Goal: Task Accomplishment & Management: Manage account settings

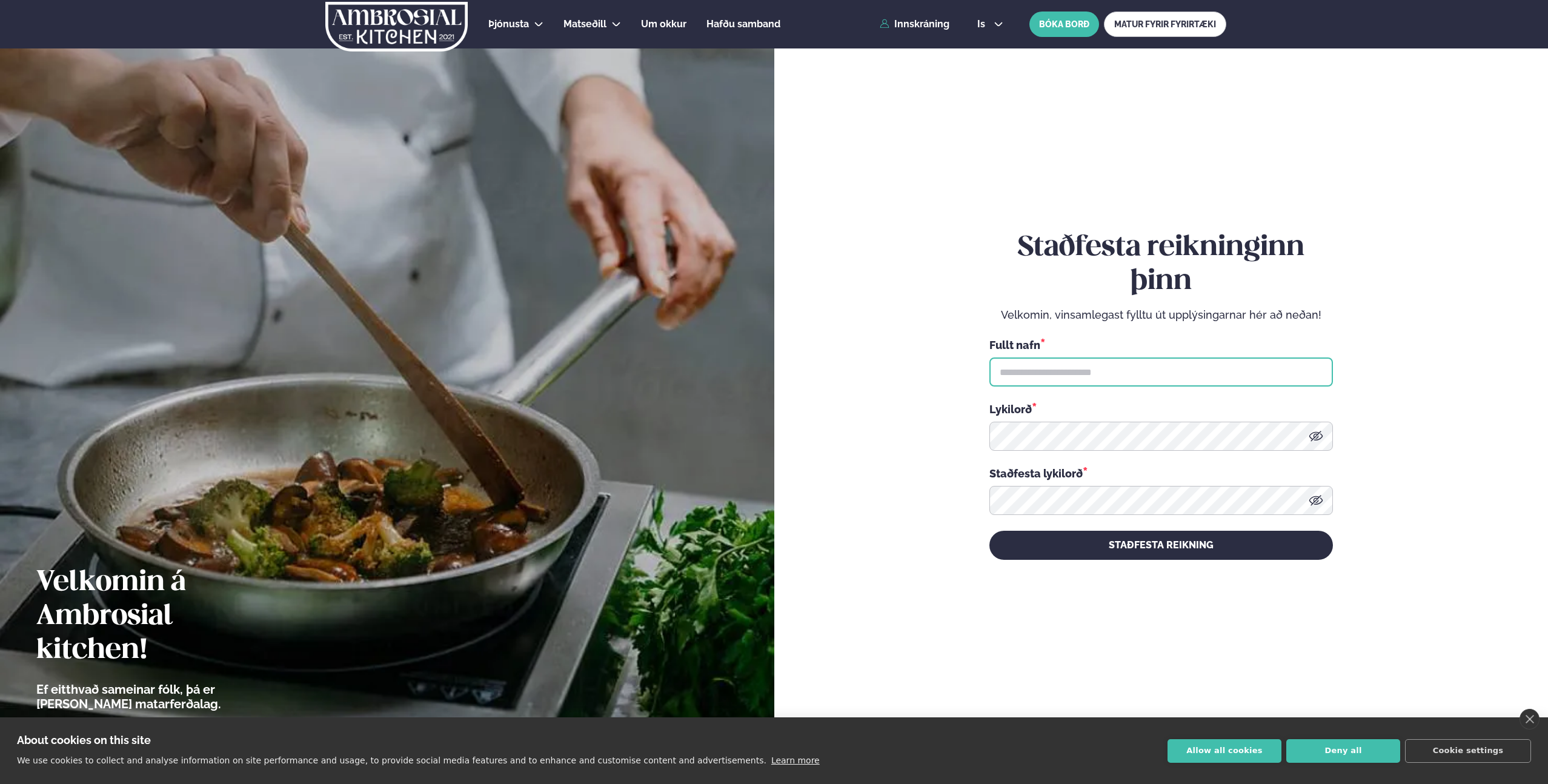
click at [1085, 374] on input "text" at bounding box center [1161, 372] width 343 height 29
type input "**********"
click at [1168, 566] on div "**********" at bounding box center [1161, 395] width 343 height 728
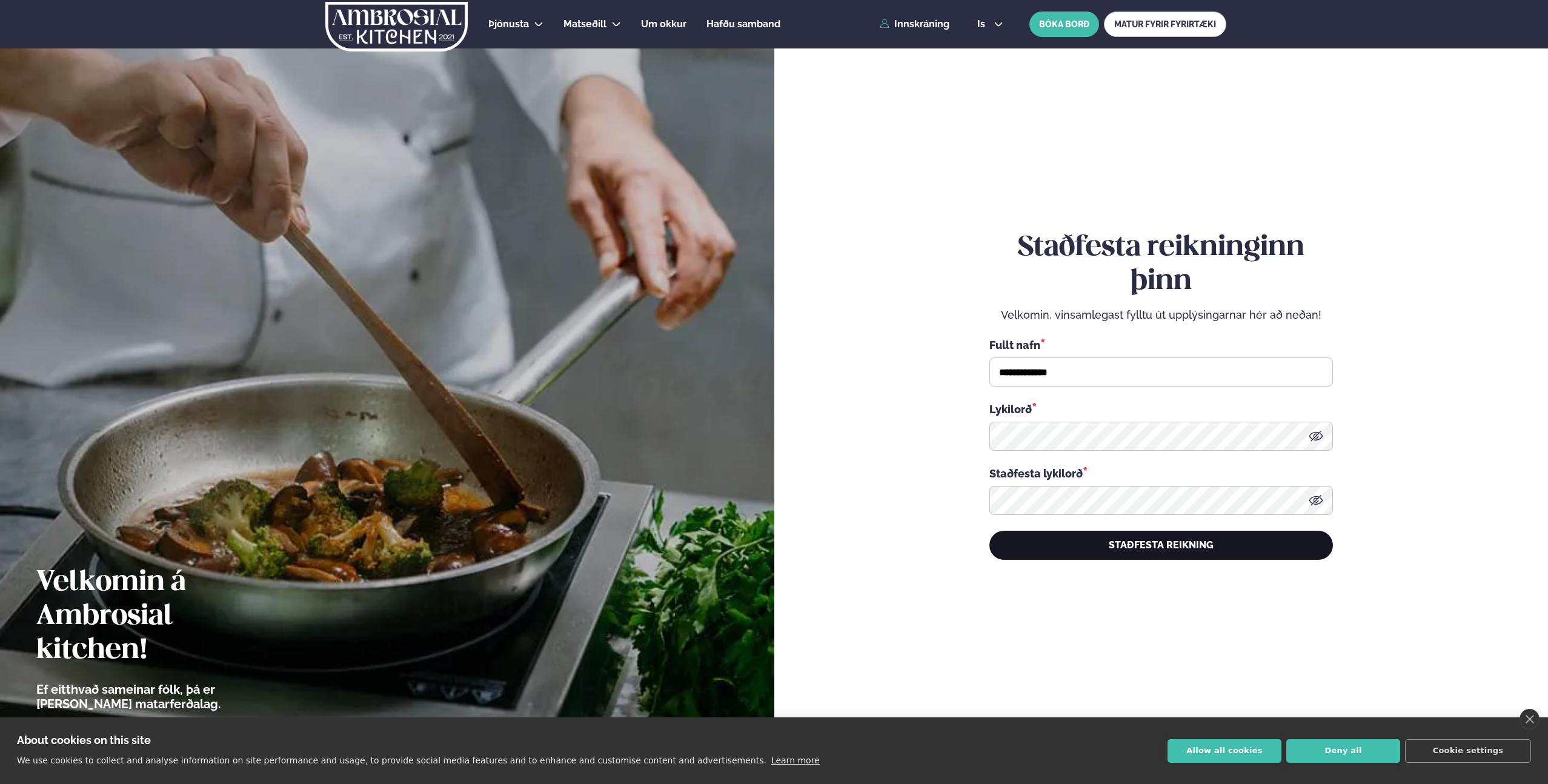
click at [1171, 556] on button "STAÐFESTA REIKNING" at bounding box center [1161, 545] width 343 height 29
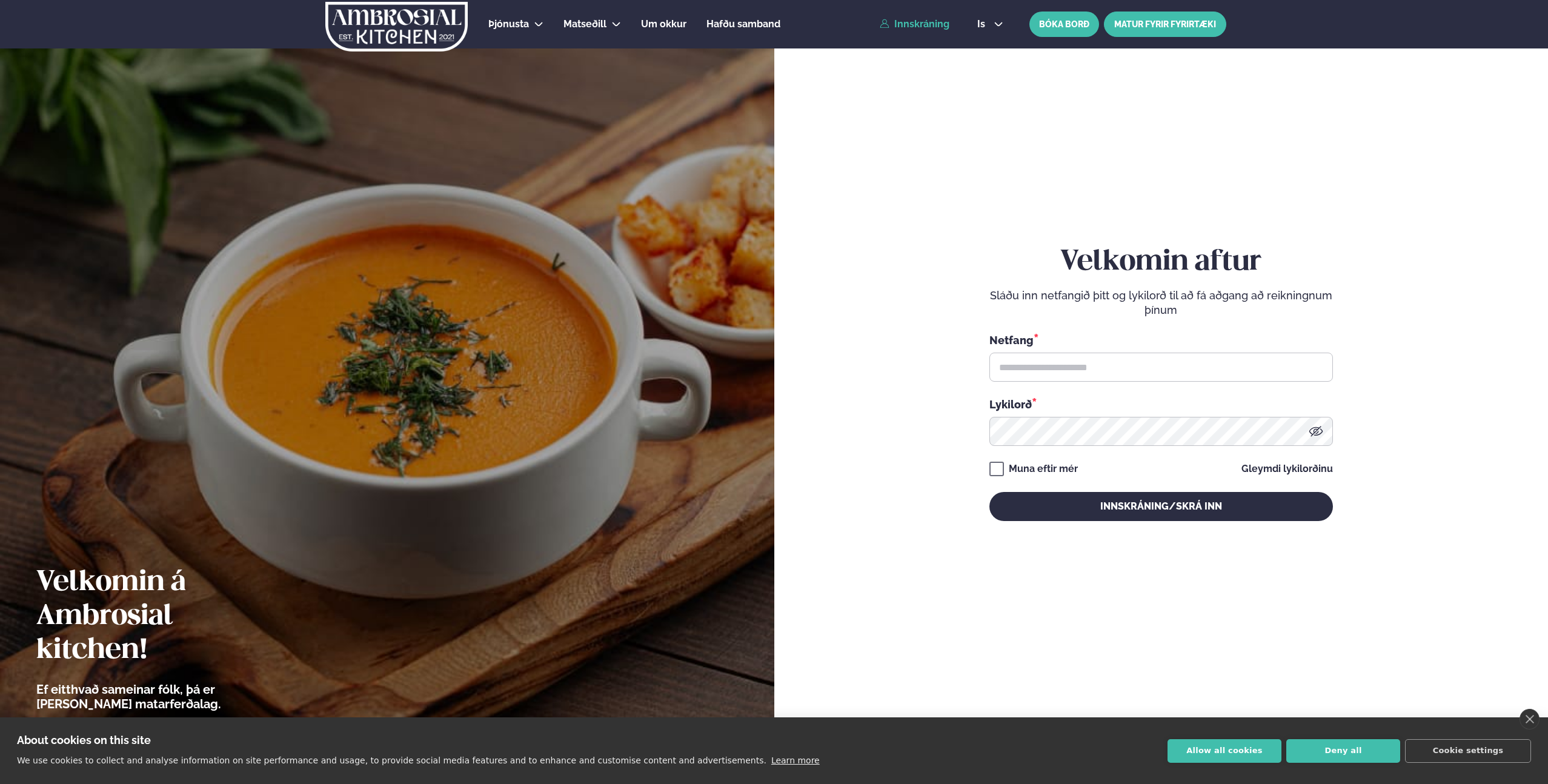
click at [1187, 28] on link "MATUR FYRIR FYRIRTÆKI" at bounding box center [1165, 24] width 122 height 26
click at [1135, 366] on input "text" at bounding box center [1161, 367] width 343 height 29
type input "**********"
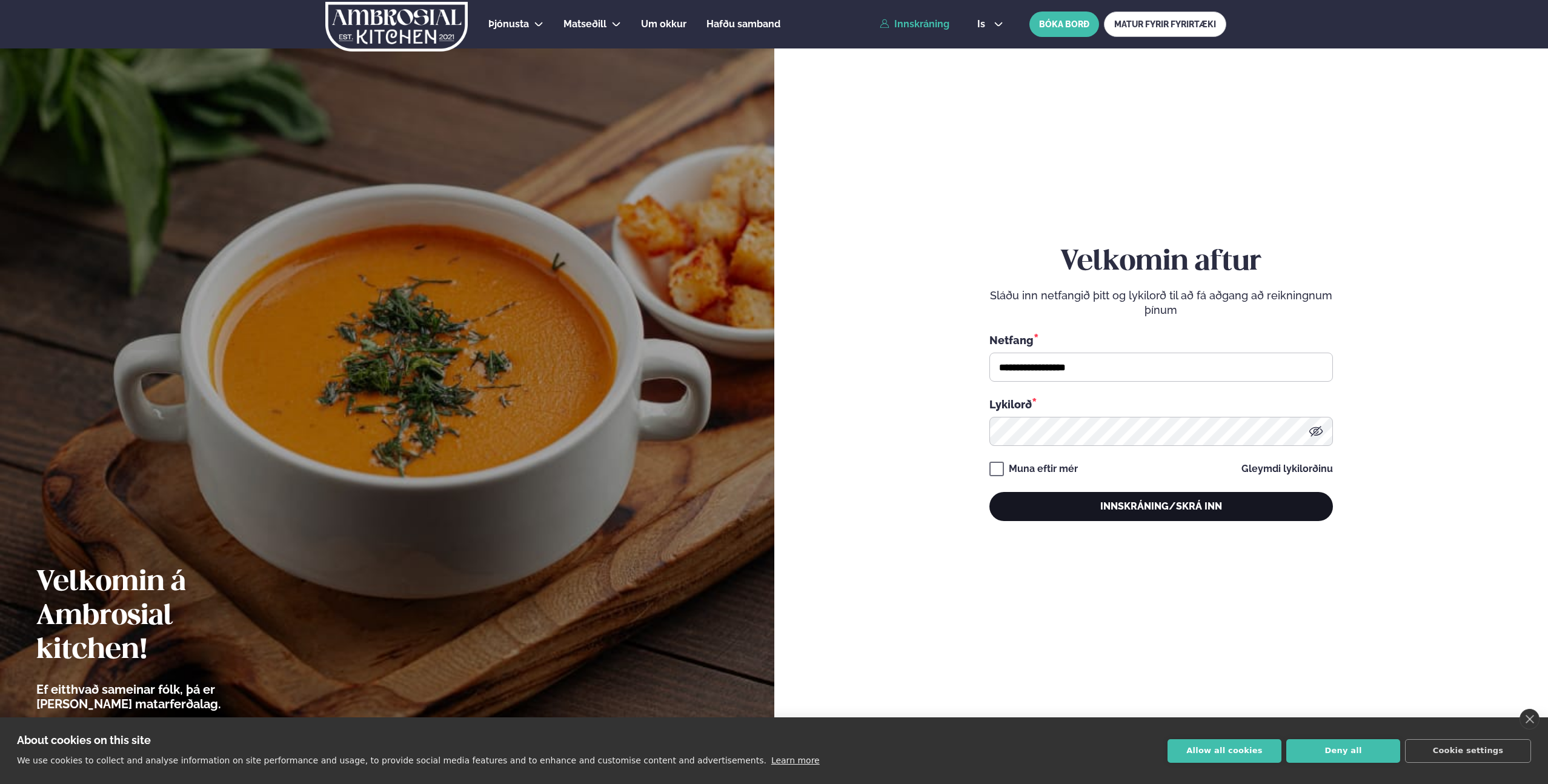
click at [1153, 501] on button "Innskráning/Skrá inn" at bounding box center [1161, 506] width 343 height 29
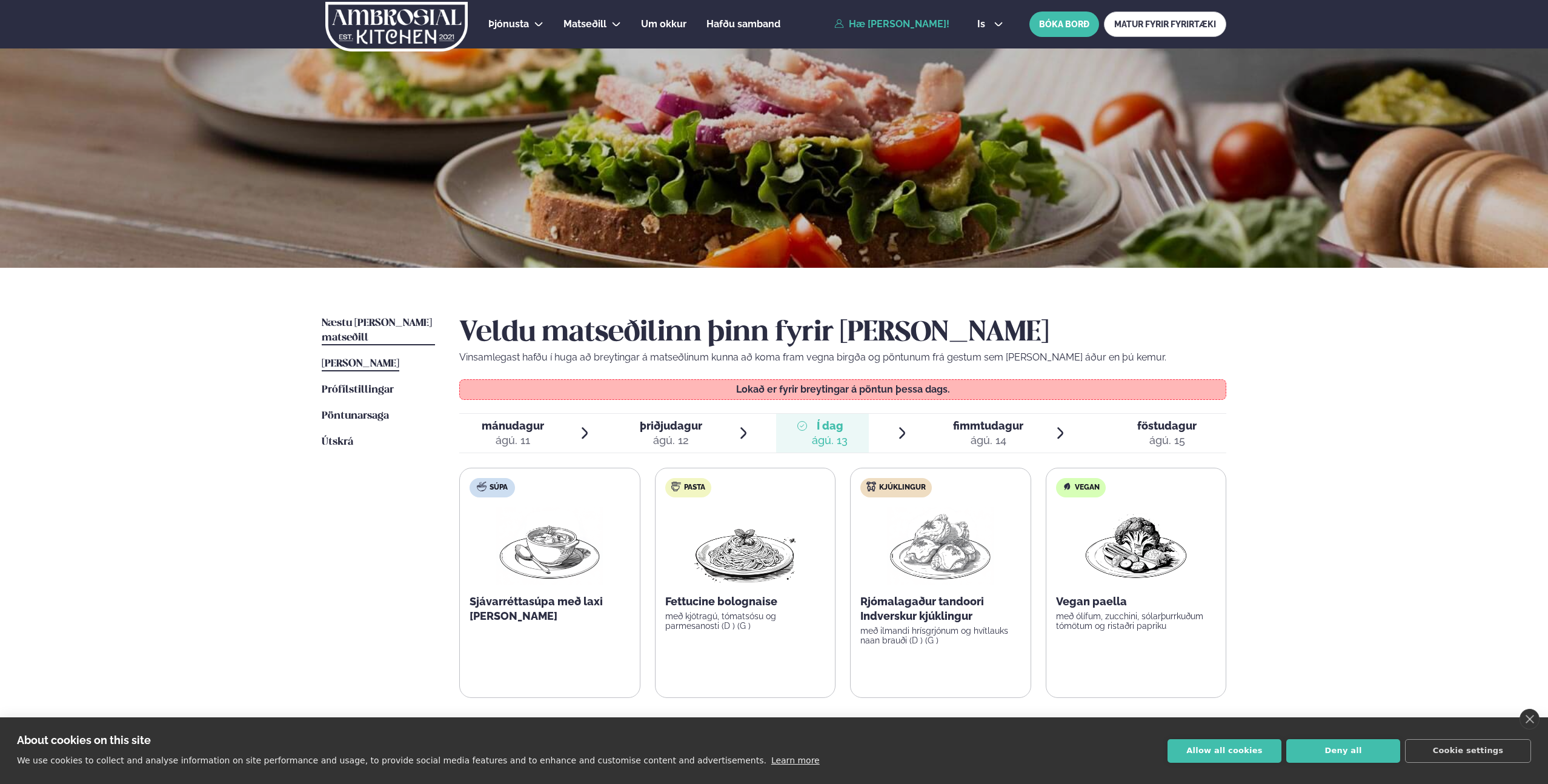
click at [391, 323] on span "Næstu [PERSON_NAME] matseðill" at bounding box center [376, 330] width 111 height 25
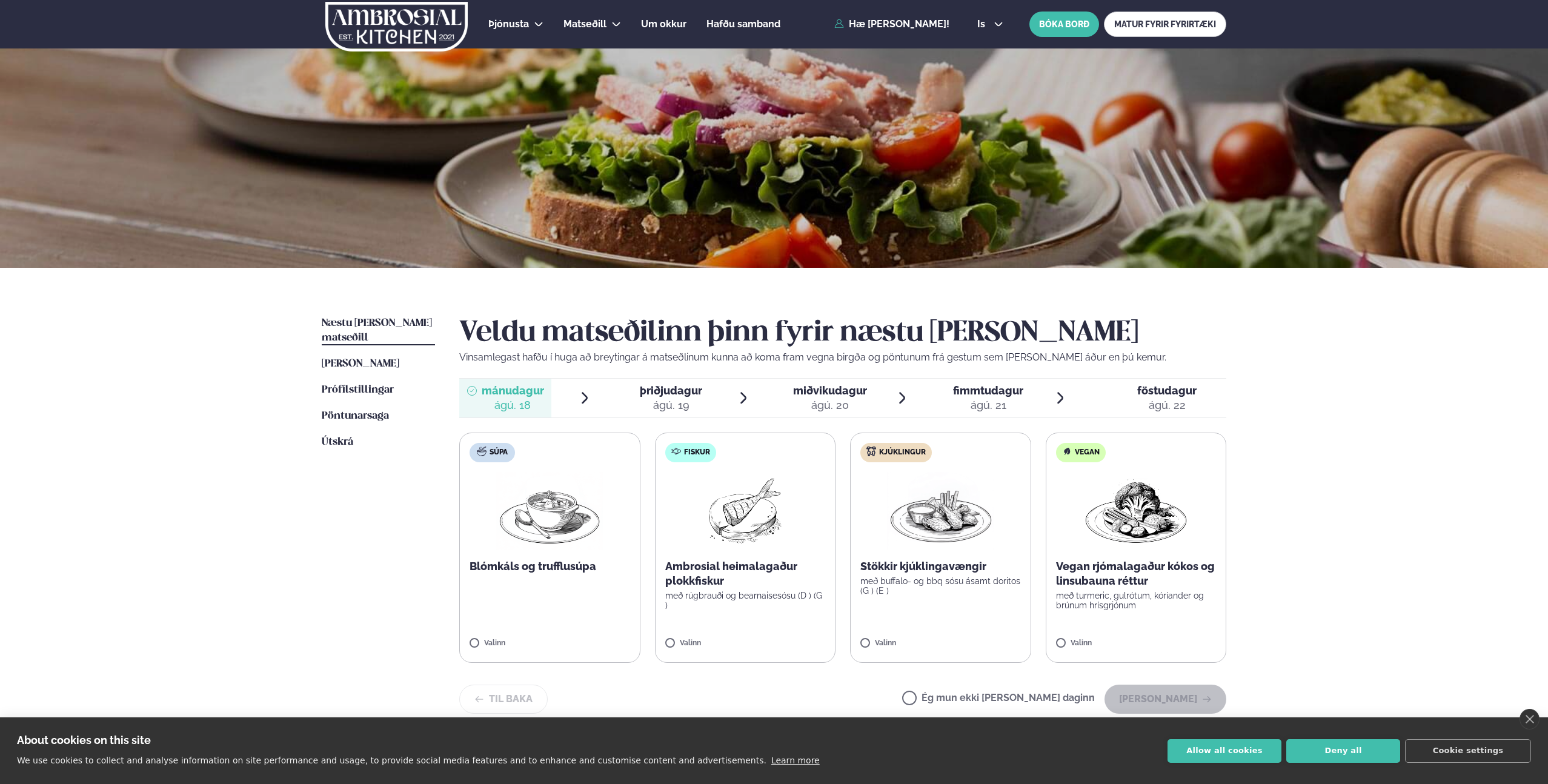
click at [798, 389] on span "miðvikudagur" at bounding box center [830, 390] width 74 height 13
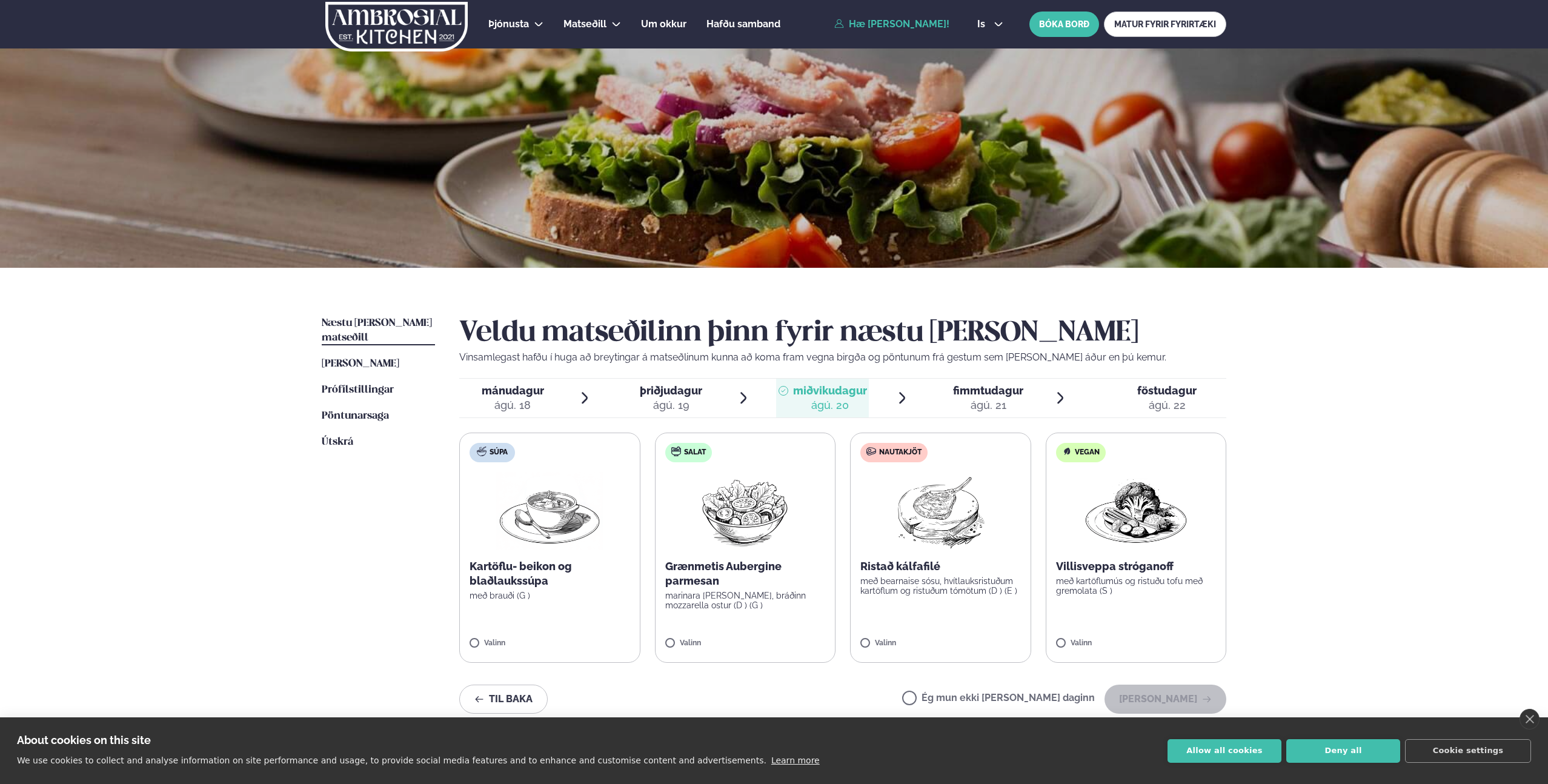
click at [910, 25] on link "Hæ [PERSON_NAME]!" at bounding box center [892, 24] width 115 height 11
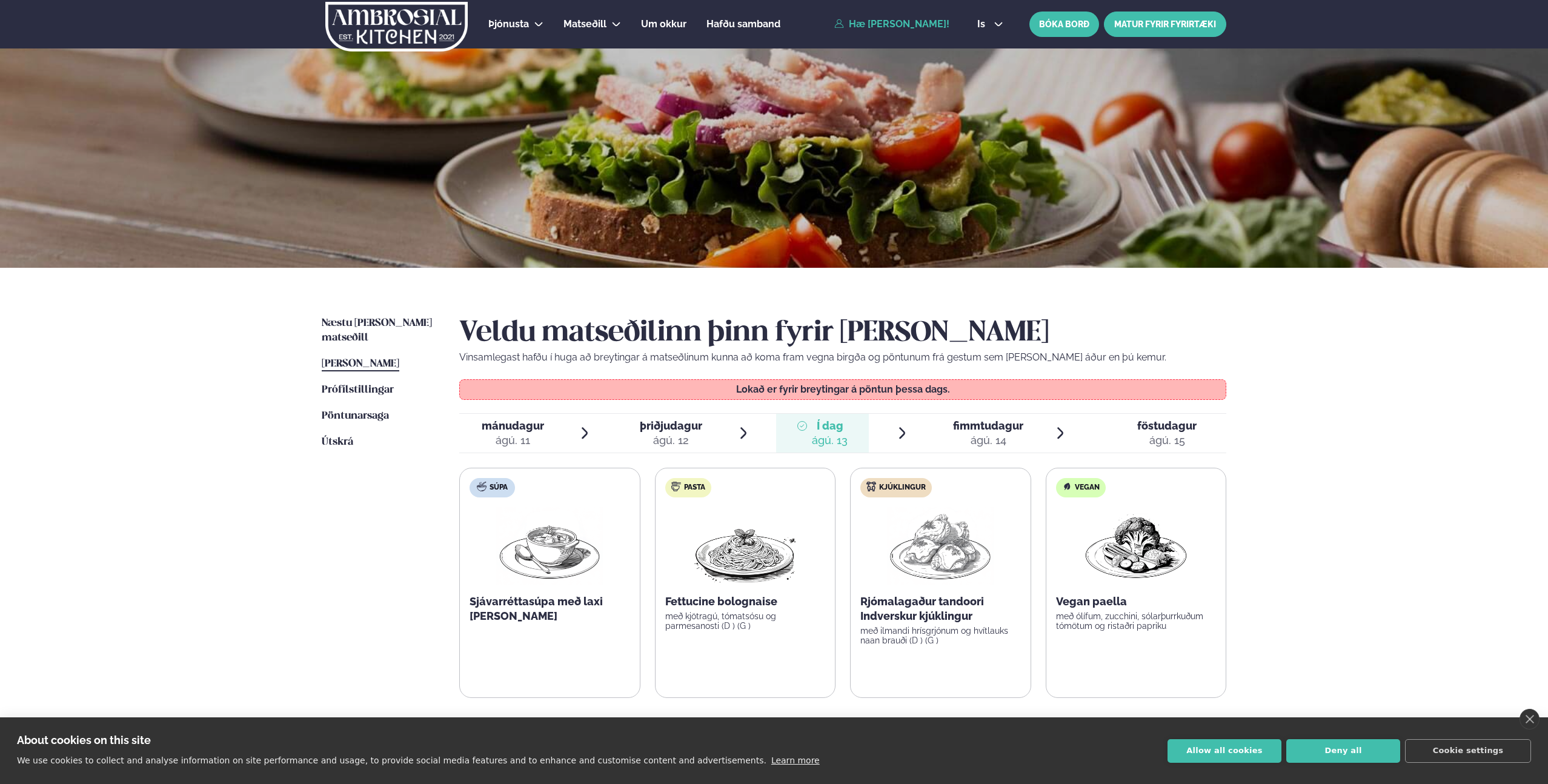
click at [1153, 26] on link "MATUR FYRIR FYRIRTÆKI" at bounding box center [1165, 24] width 122 height 26
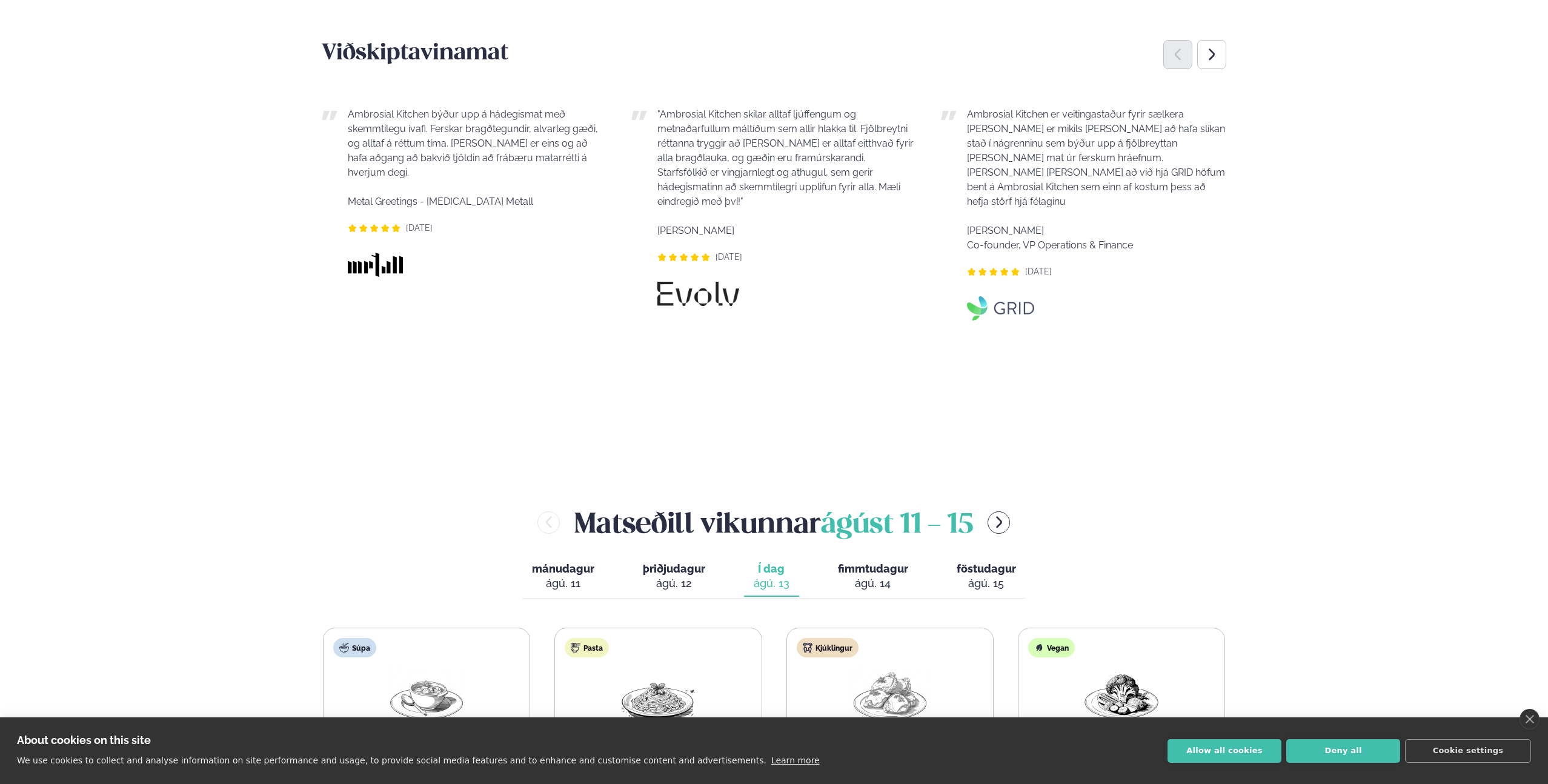
scroll to position [1550, 0]
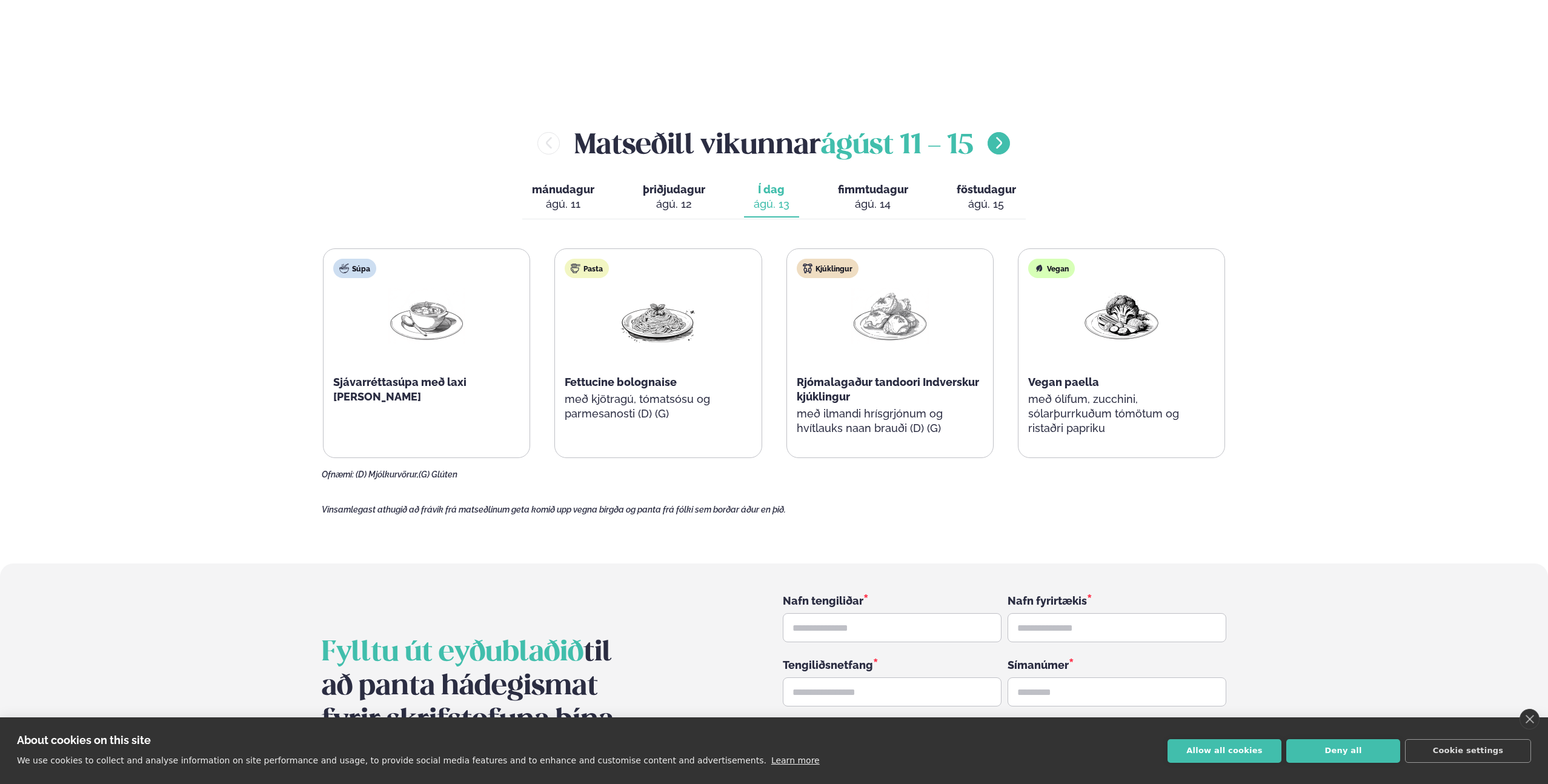
click at [1006, 136] on icon "menu-btn-right" at bounding box center [999, 142] width 14 height 14
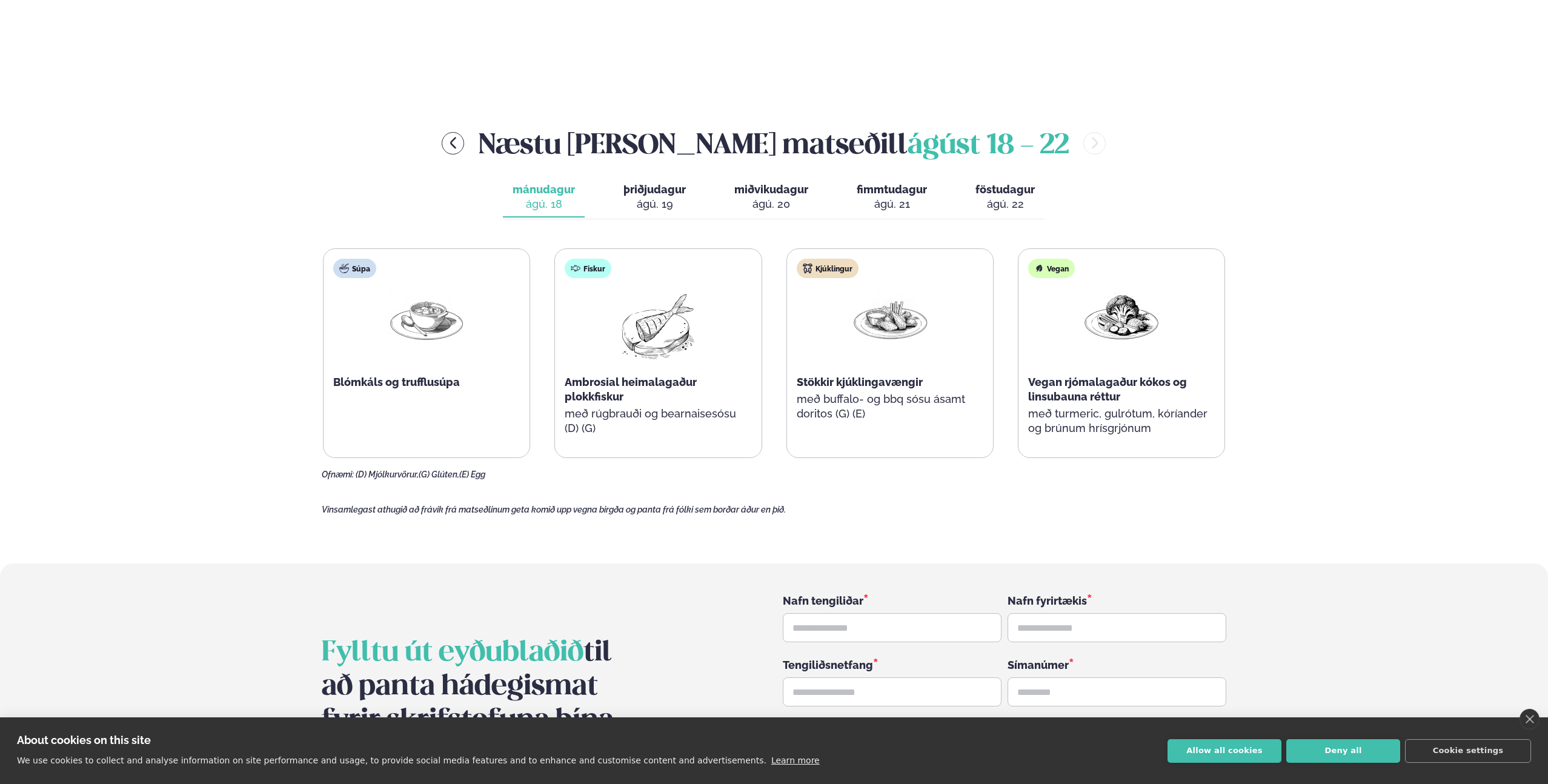
click at [785, 197] on div "ágú. 20" at bounding box center [771, 203] width 74 height 14
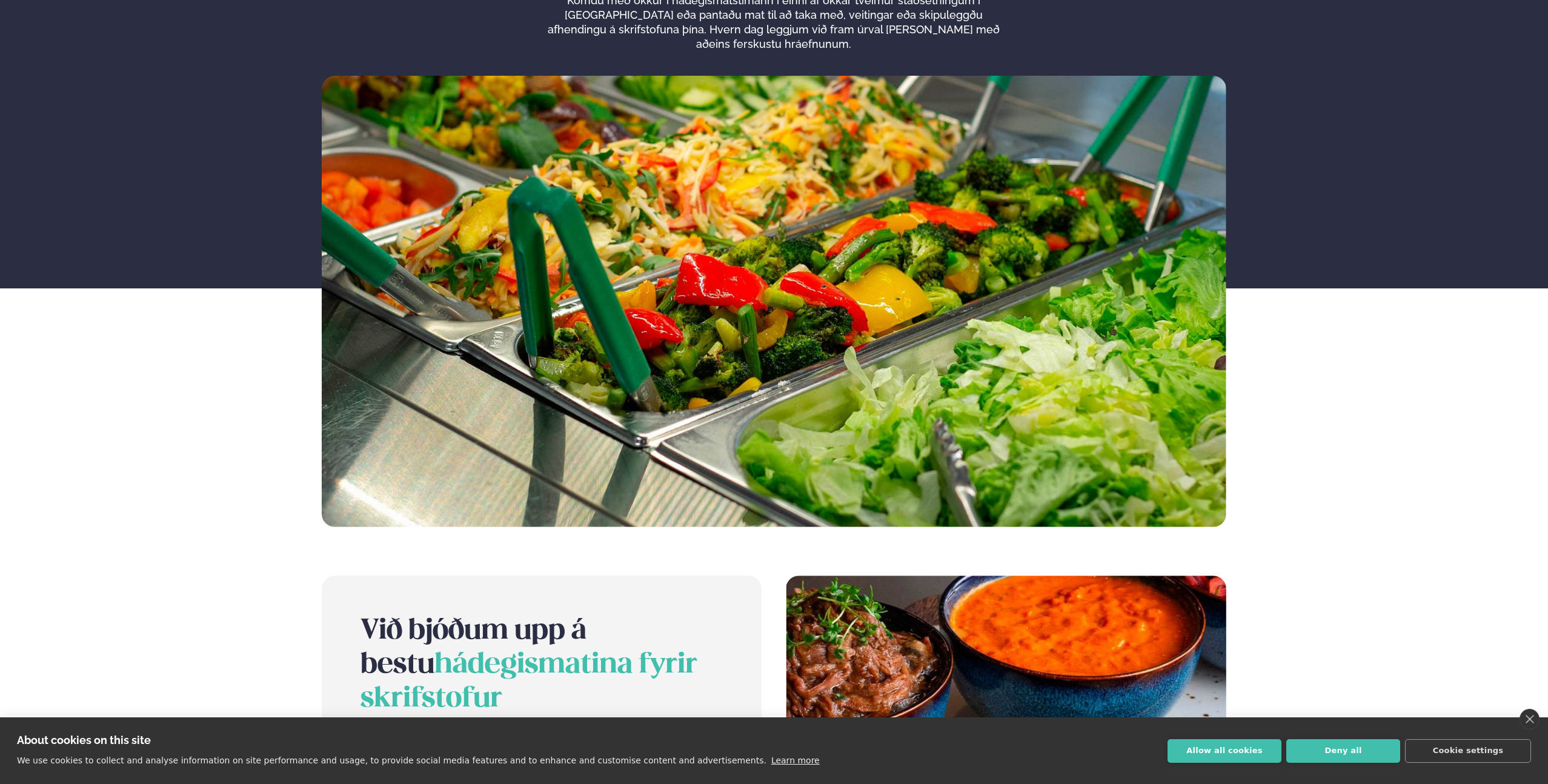
scroll to position [0, 0]
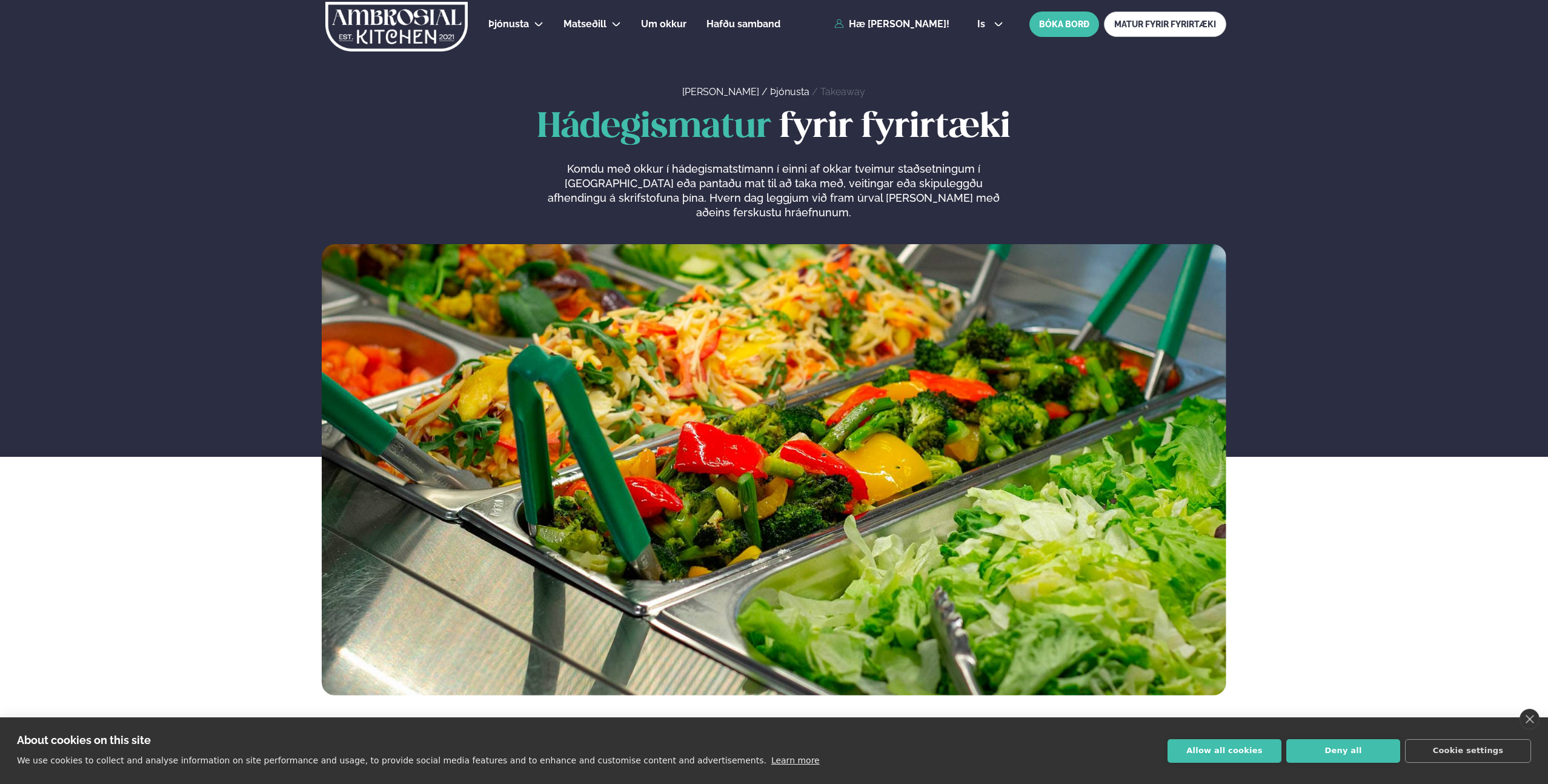
click at [167, 564] on div "Hádegismatur fyrir fyrirtæki Komdu með okkur í hádegismatstímann í einni af okk…" at bounding box center [774, 401] width 1548 height 587
